Goal: Information Seeking & Learning: Check status

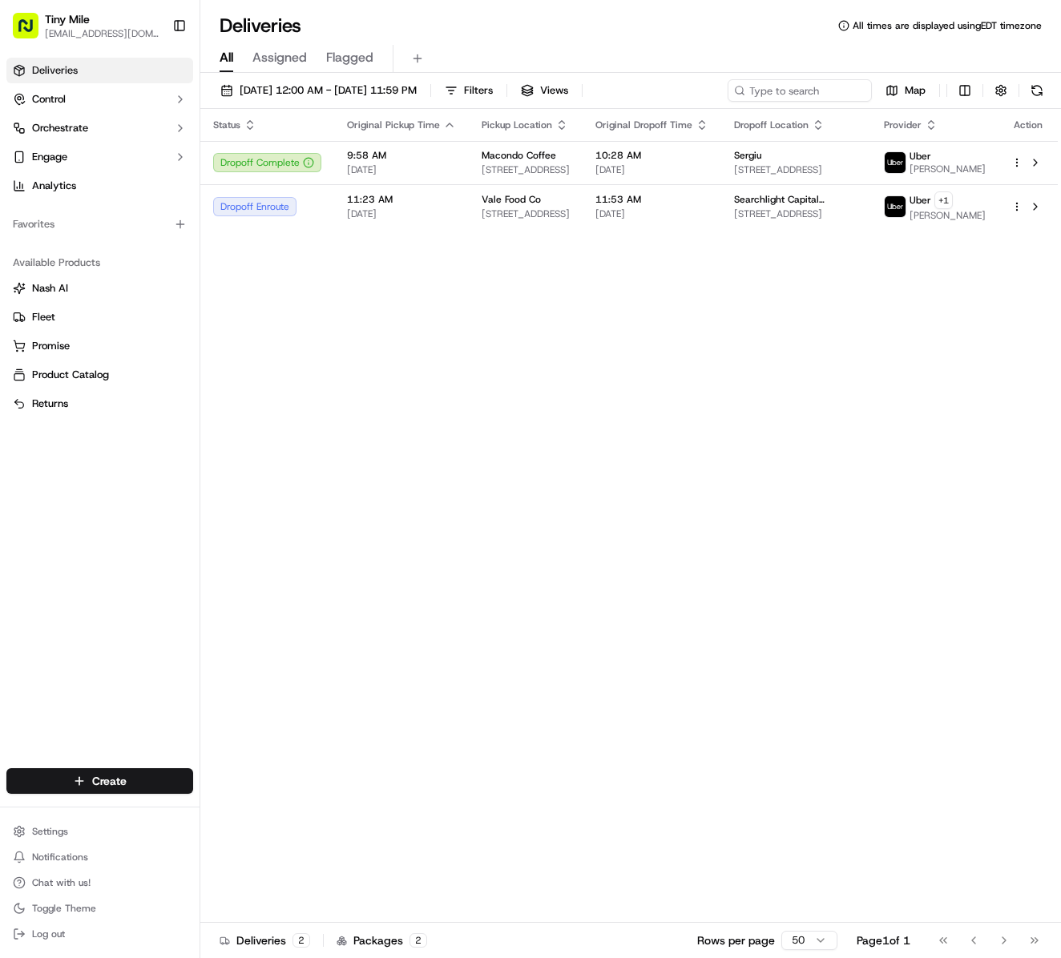
click at [654, 402] on div "Status Original Pickup Time Pickup Location Original Dropoff Time Dropoff Locat…" at bounding box center [628, 516] width 857 height 814
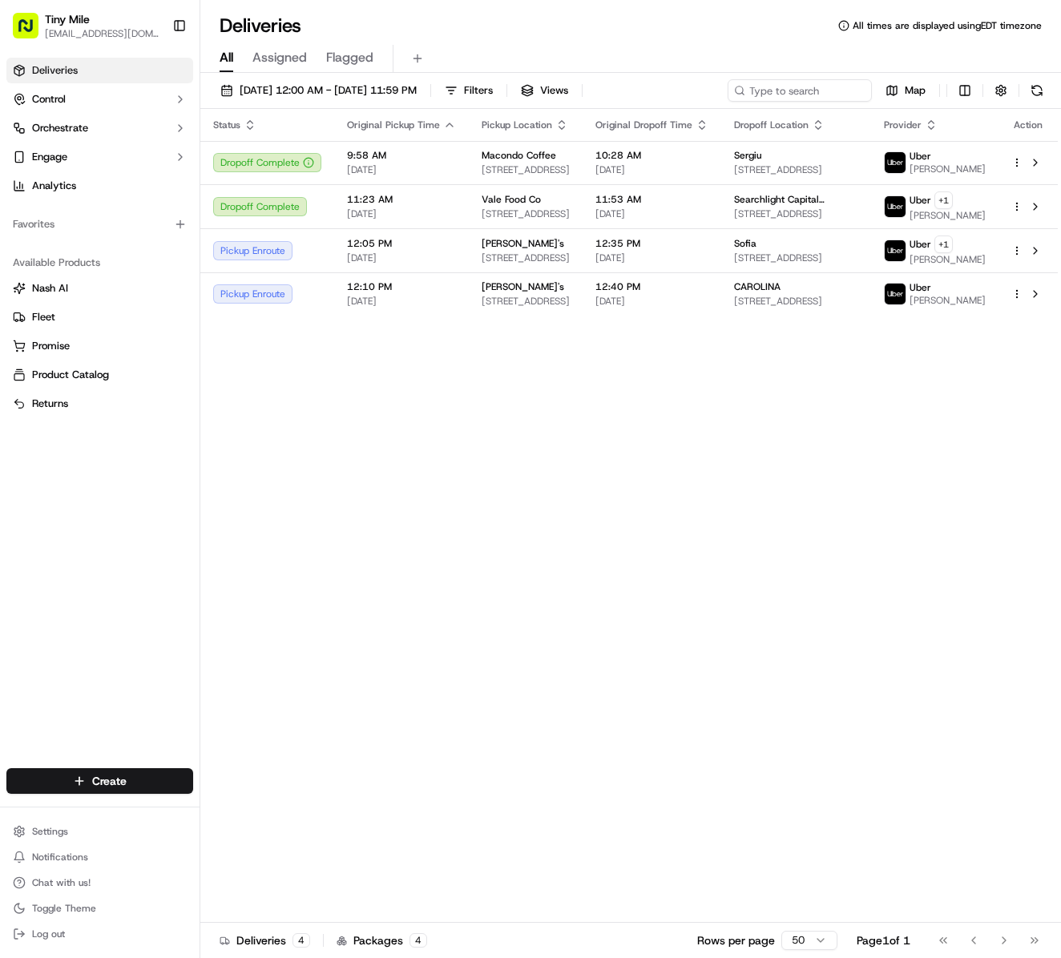
click at [468, 654] on div "Status Original Pickup Time Pickup Location Original Dropoff Time Dropoff Locat…" at bounding box center [628, 516] width 857 height 814
drag, startPoint x: 564, startPoint y: 635, endPoint x: 545, endPoint y: 524, distance: 112.2
click at [566, 627] on div "Status Original Pickup Time Pickup Location Original Dropoff Time Dropoff Locat…" at bounding box center [628, 516] width 857 height 814
click at [502, 514] on div "Status Original Pickup Time Pickup Location Original Dropoff Time Dropoff Locat…" at bounding box center [628, 516] width 857 height 814
click at [652, 513] on div "Status Original Pickup Time Pickup Location Original Dropoff Time Dropoff Locat…" at bounding box center [628, 516] width 857 height 814
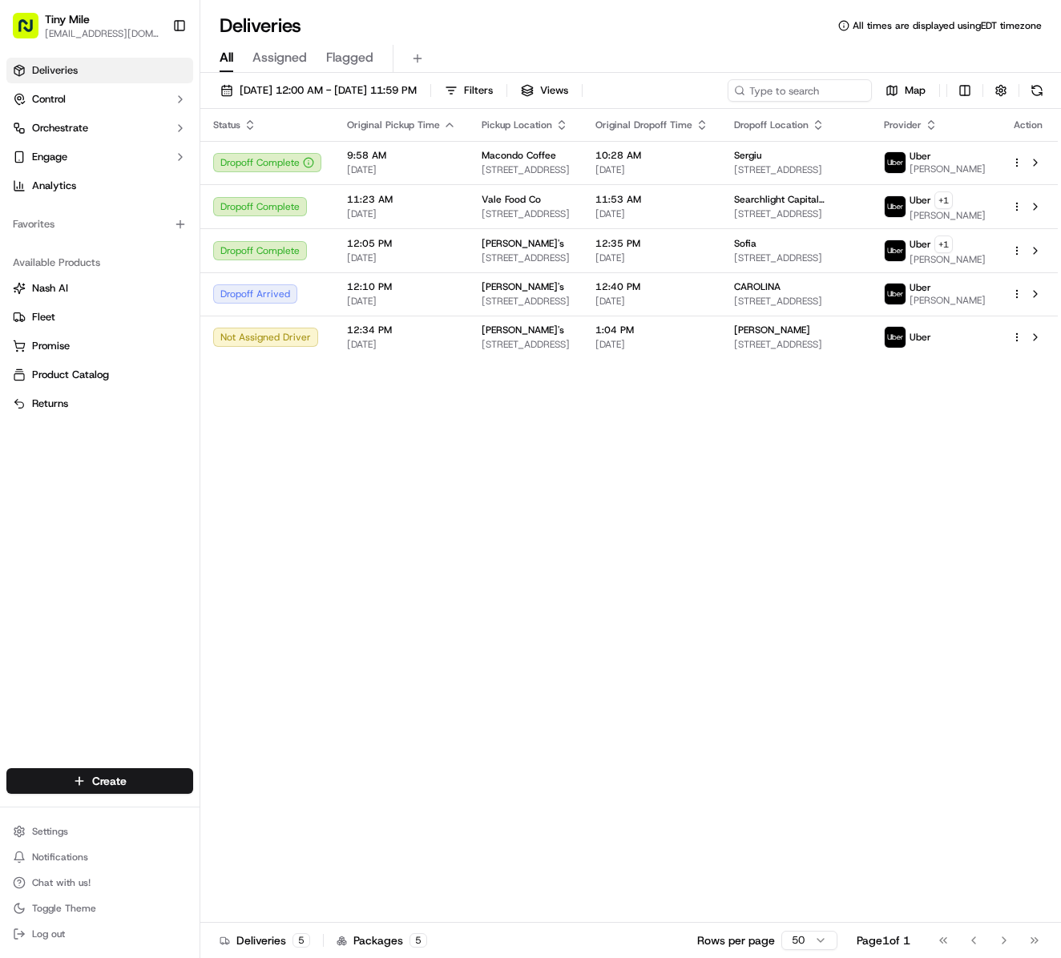
click at [654, 558] on div "Status Original Pickup Time Pickup Location Original Dropoff Time Dropoff Locat…" at bounding box center [628, 516] width 857 height 814
click at [434, 641] on div "Status Original Pickup Time Pickup Location Original Dropoff Time Dropoff Locat…" at bounding box center [628, 516] width 857 height 814
click at [606, 604] on div "Status Original Pickup Time Pickup Location Original Dropoff Time Dropoff Locat…" at bounding box center [628, 516] width 857 height 814
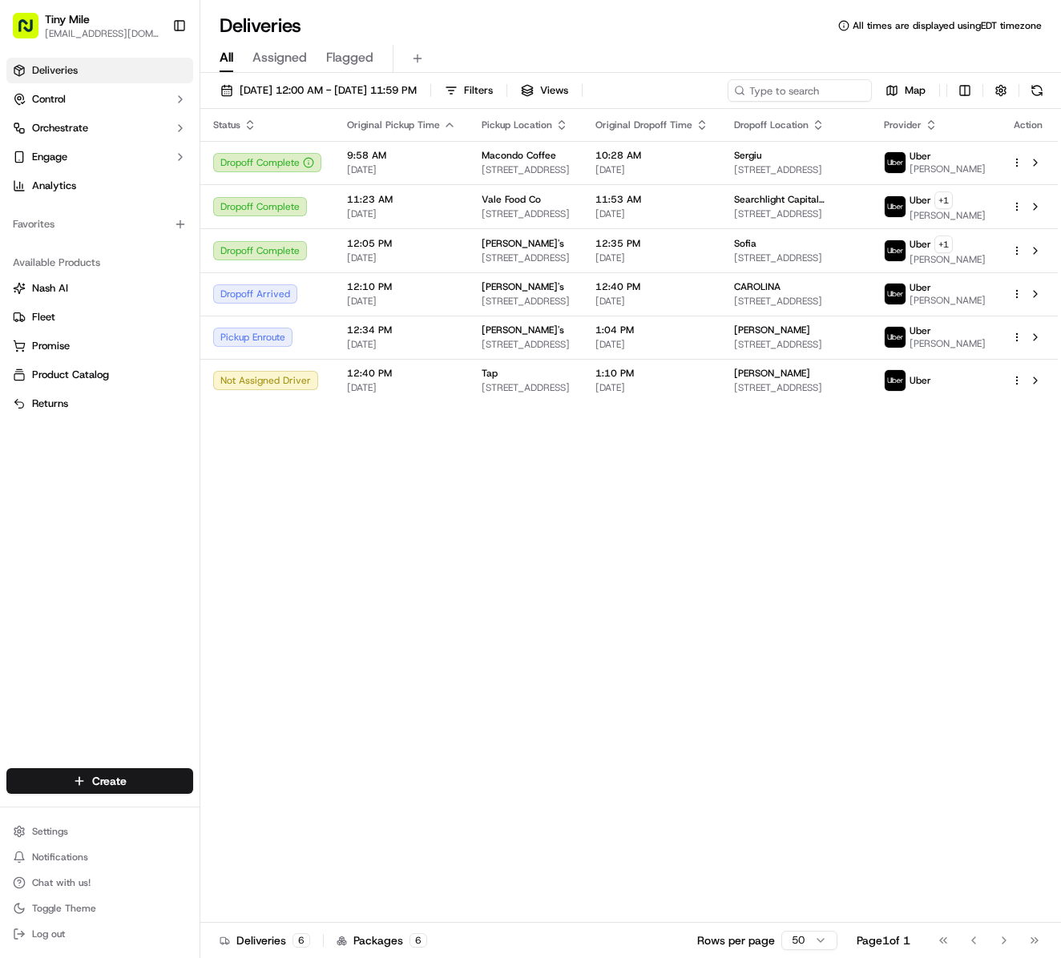
click at [588, 715] on div "Status Original Pickup Time Pickup Location Original Dropoff Time Dropoff Locat…" at bounding box center [628, 516] width 857 height 814
click at [618, 649] on div "Status Original Pickup Time Pickup Location Original Dropoff Time Dropoff Locat…" at bounding box center [628, 516] width 857 height 814
click at [566, 601] on div "Status Original Pickup Time Pickup Location Original Dropoff Time Dropoff Locat…" at bounding box center [628, 516] width 857 height 814
click at [481, 718] on div "Status Original Pickup Time Pickup Location Original Dropoff Time Dropoff Locat…" at bounding box center [628, 516] width 857 height 814
